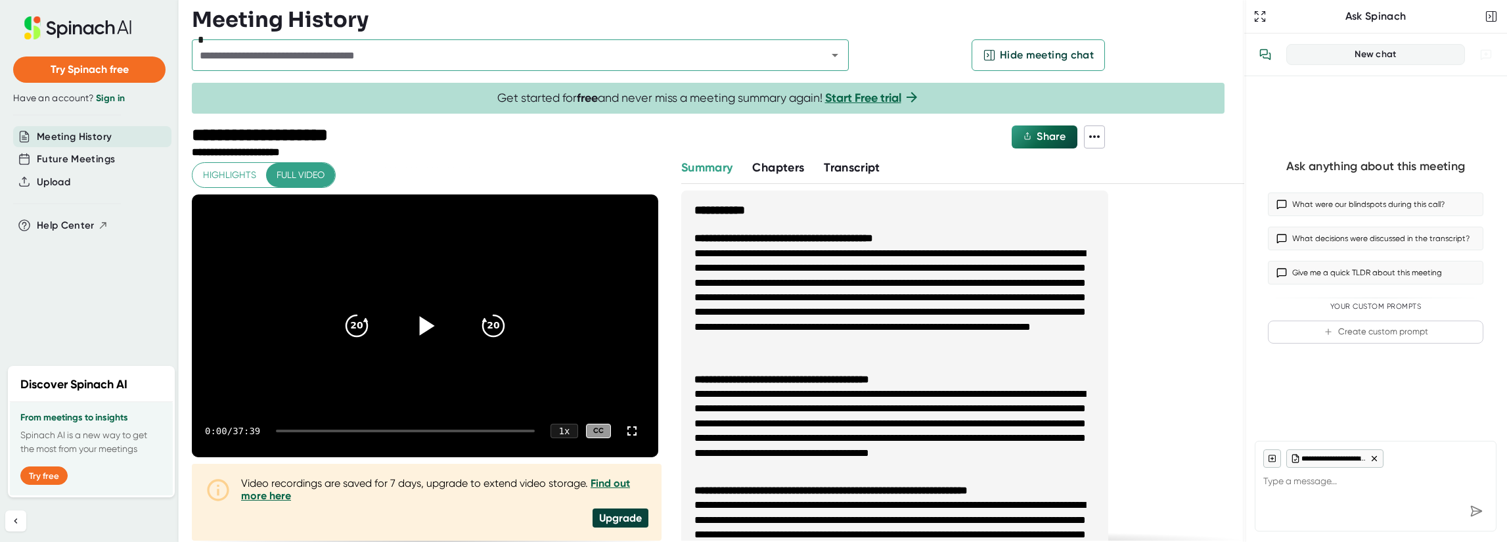
click at [420, 323] on icon at bounding box center [427, 325] width 15 height 19
click at [302, 430] on div "0:08 / 37:39 1 x CC" at bounding box center [425, 431] width 467 height 53
click at [302, 430] on div at bounding box center [405, 431] width 259 height 3
click at [624, 428] on icon at bounding box center [632, 431] width 16 height 16
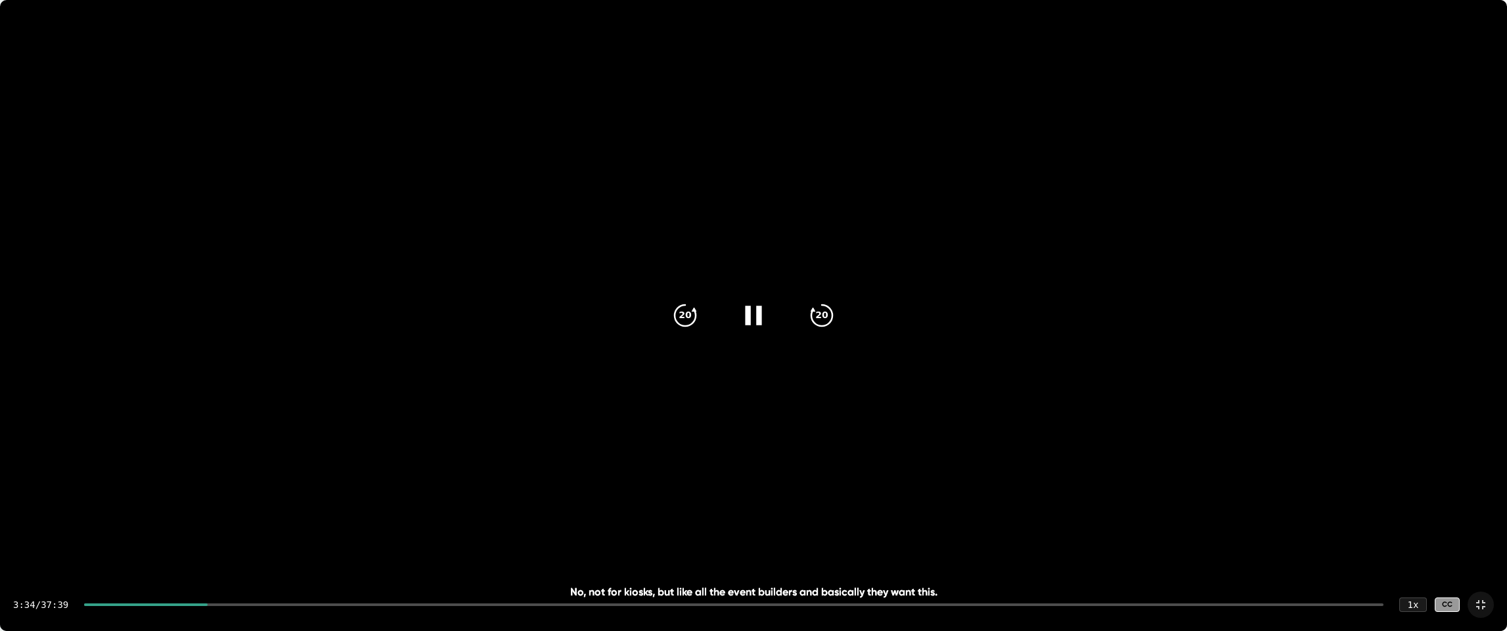
click at [1484, 541] on icon at bounding box center [1481, 605] width 16 height 16
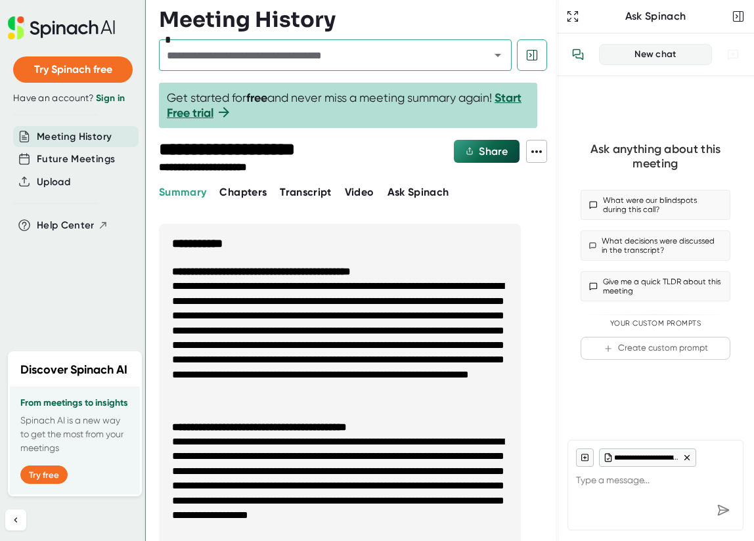
drag, startPoint x: 176, startPoint y: 235, endPoint x: 85, endPoint y: 249, distance: 92.5
click at [85, 249] on div "Try Spinach free Have an account? Sign in Meeting History Future Meetings Uploa…" at bounding box center [73, 270] width 146 height 541
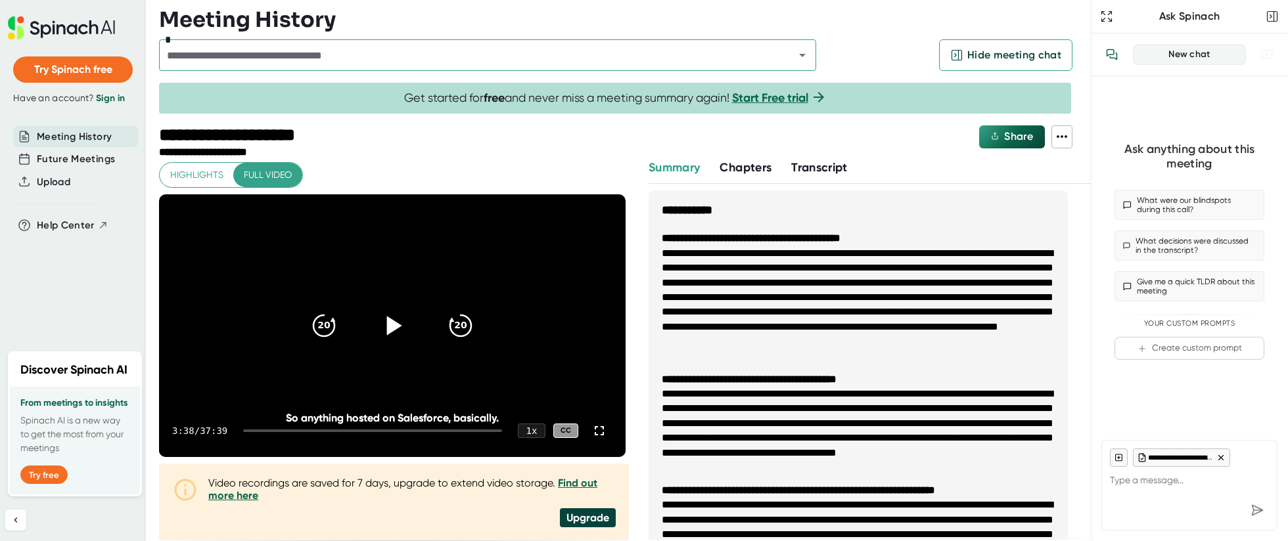
click at [380, 324] on icon at bounding box center [392, 325] width 33 height 33
click at [593, 430] on icon at bounding box center [599, 431] width 16 height 16
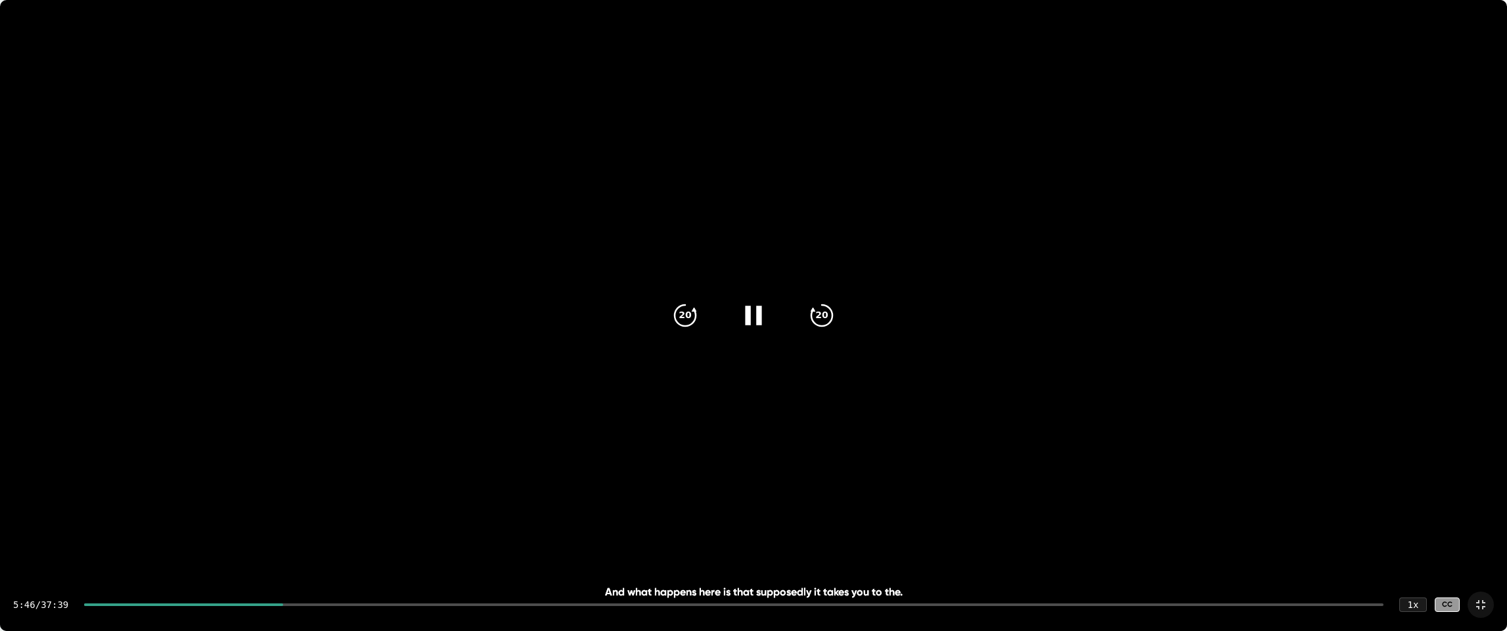
click at [250, 541] on div "5:46 / 37:39 1 x CC" at bounding box center [753, 604] width 1507 height 53
click at [252, 541] on div at bounding box center [184, 604] width 200 height 3
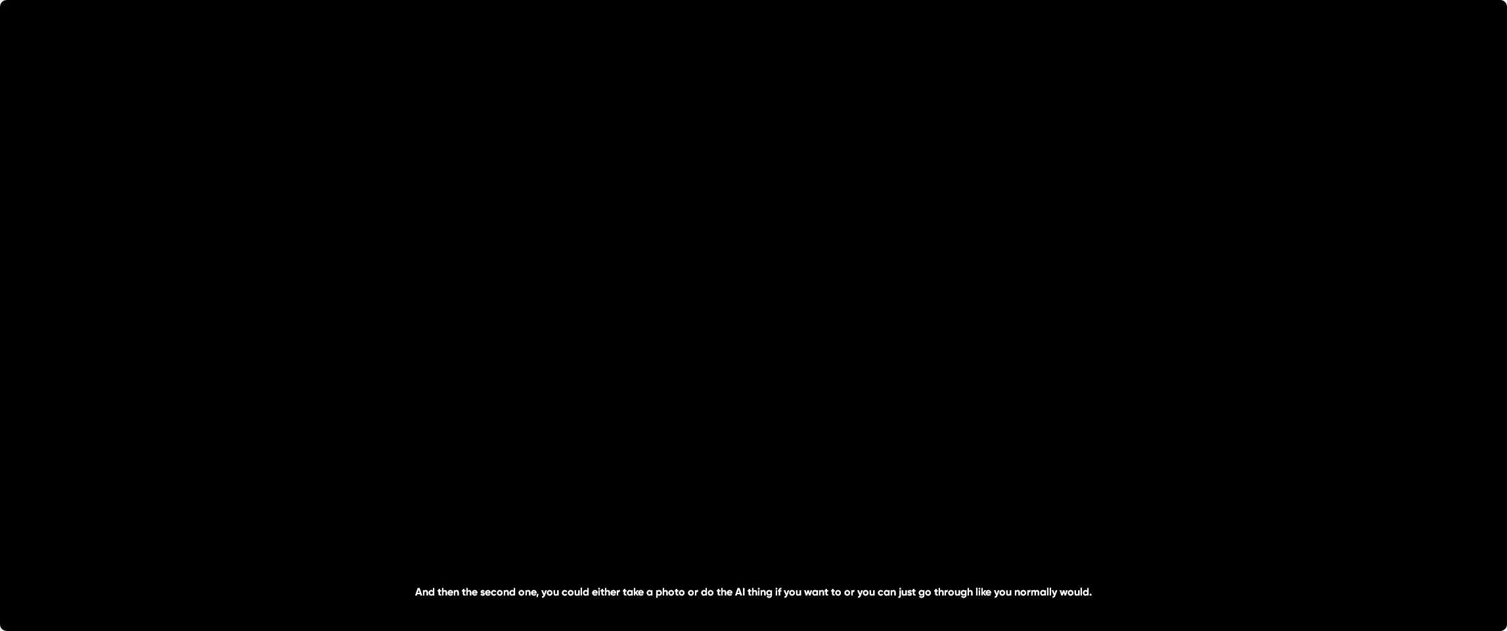
type textarea "x"
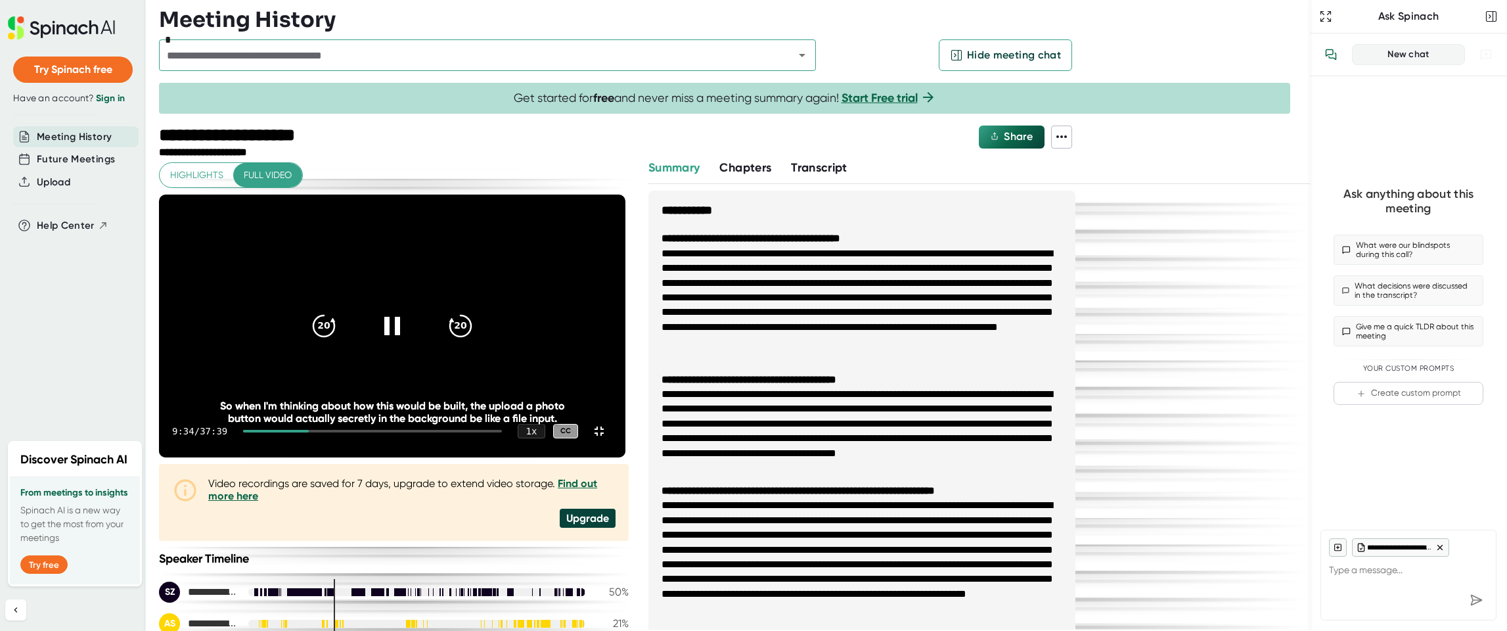
click at [353, 457] on div "9:34 / 37:39 1 x CC" at bounding box center [392, 431] width 467 height 53
click at [309, 432] on div at bounding box center [276, 431] width 66 height 3
click at [409, 317] on icon at bounding box center [392, 325] width 33 height 33
click at [409, 321] on icon at bounding box center [392, 325] width 33 height 33
click at [409, 315] on icon at bounding box center [392, 325] width 33 height 33
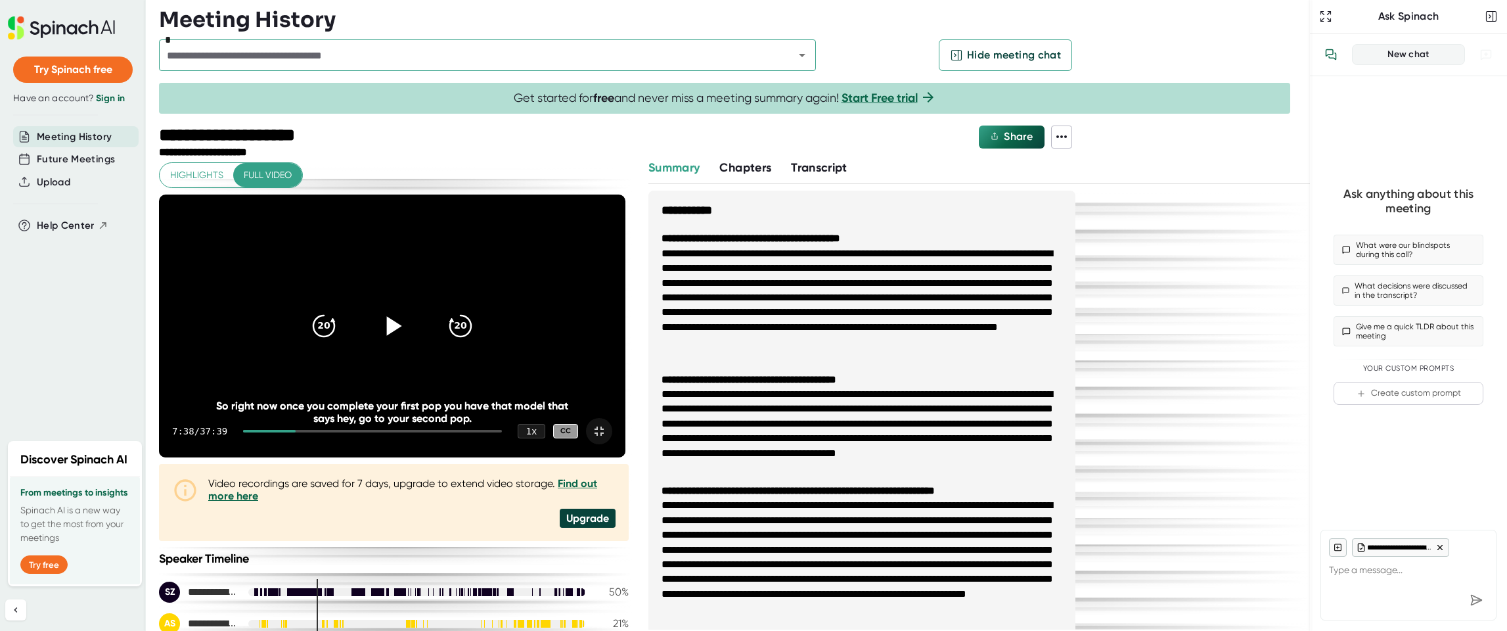
click at [607, 439] on icon at bounding box center [599, 431] width 16 height 16
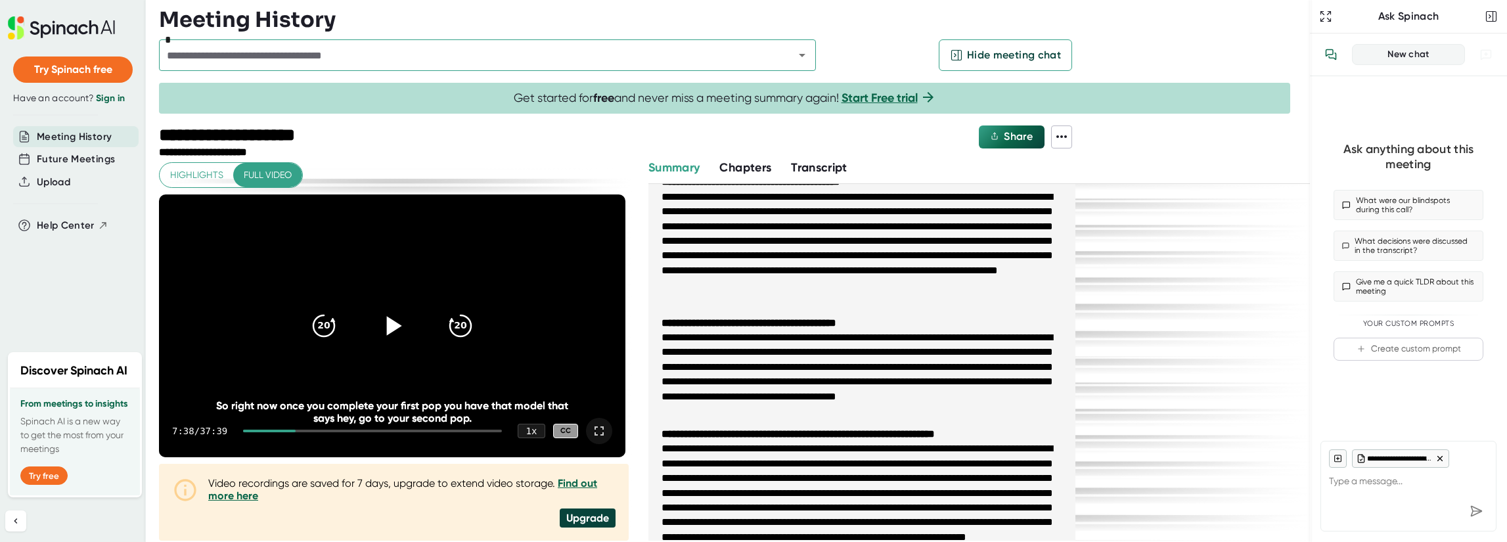
scroll to position [131, 0]
